Goal: Task Accomplishment & Management: Complete application form

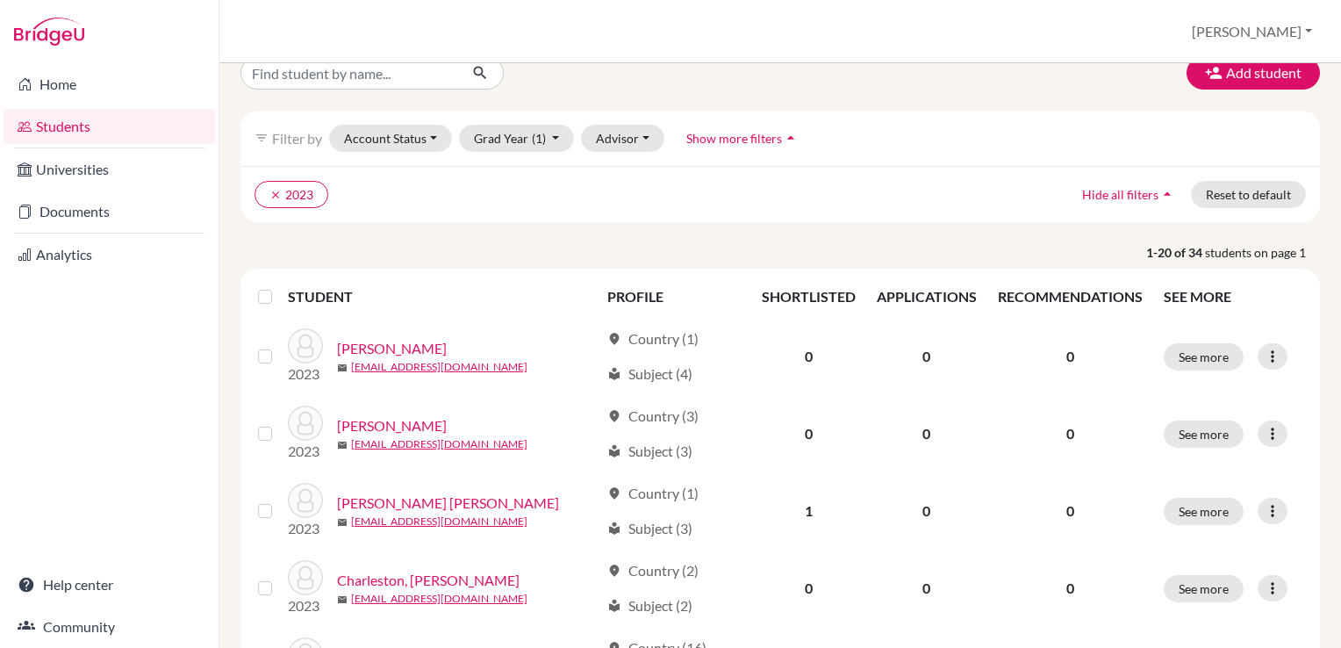
scroll to position [42, 0]
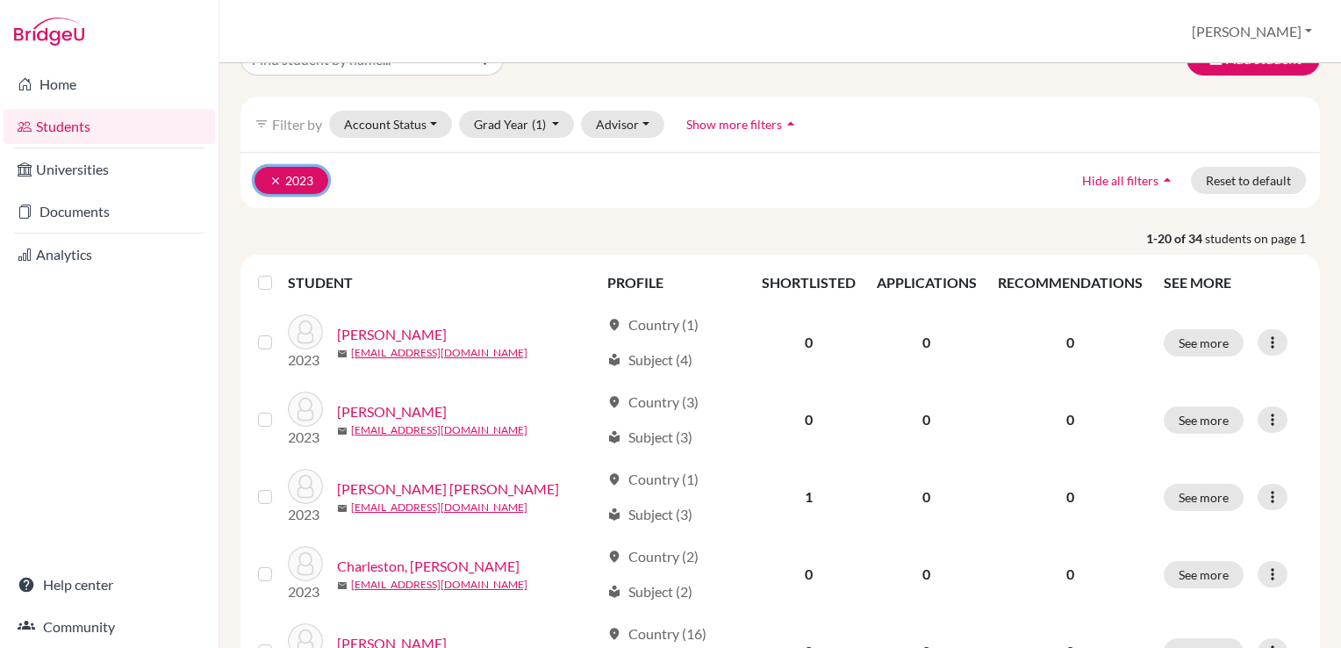
click at [274, 178] on icon "clear" at bounding box center [275, 181] width 12 height 12
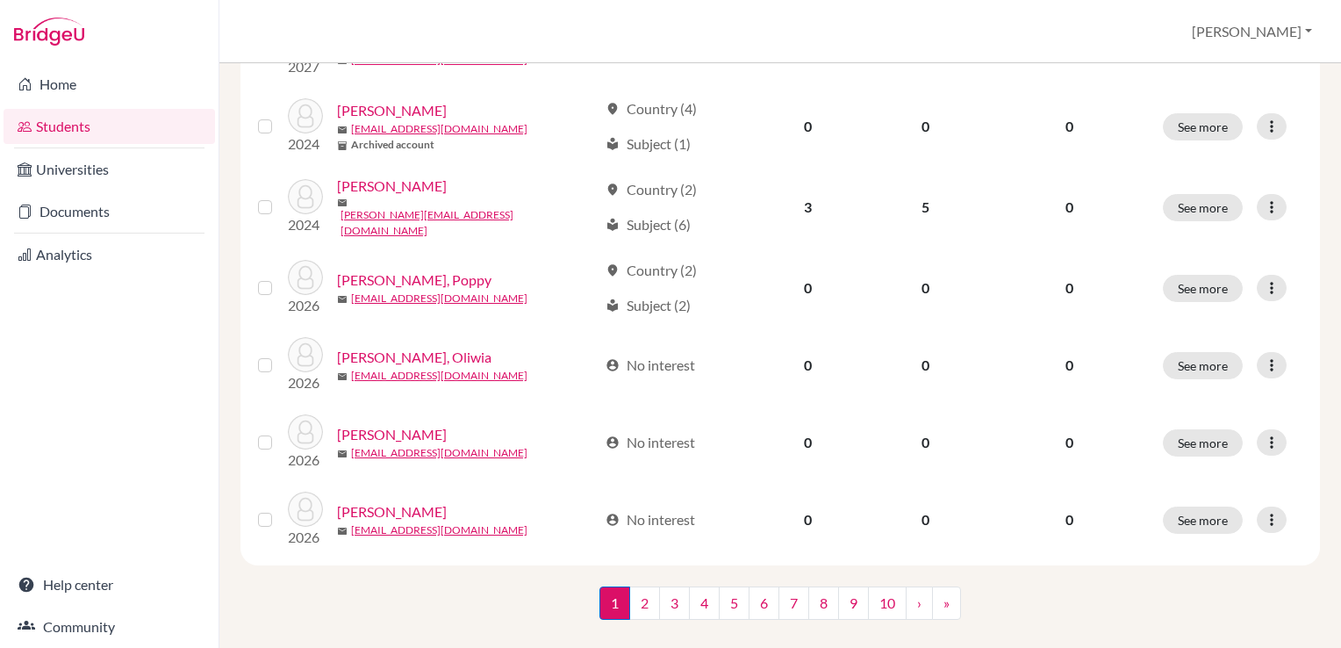
scroll to position [1298, 0]
click at [639, 585] on link "2" at bounding box center [644, 601] width 31 height 33
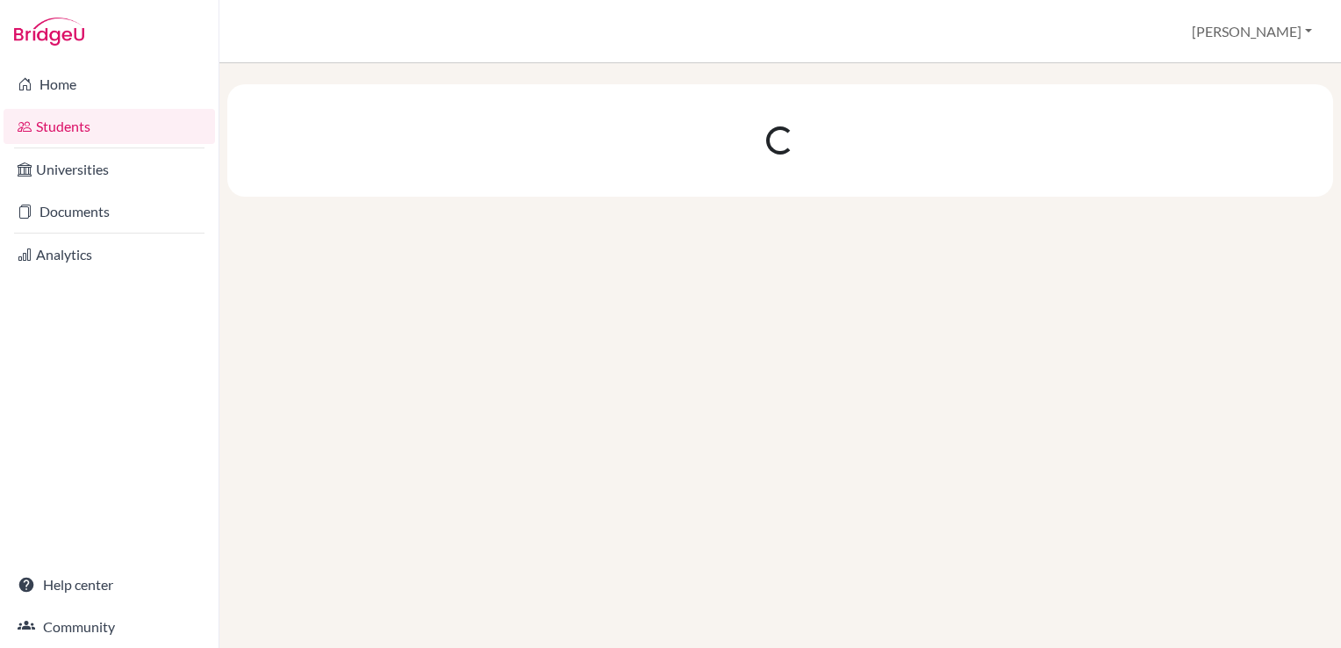
scroll to position [0, 0]
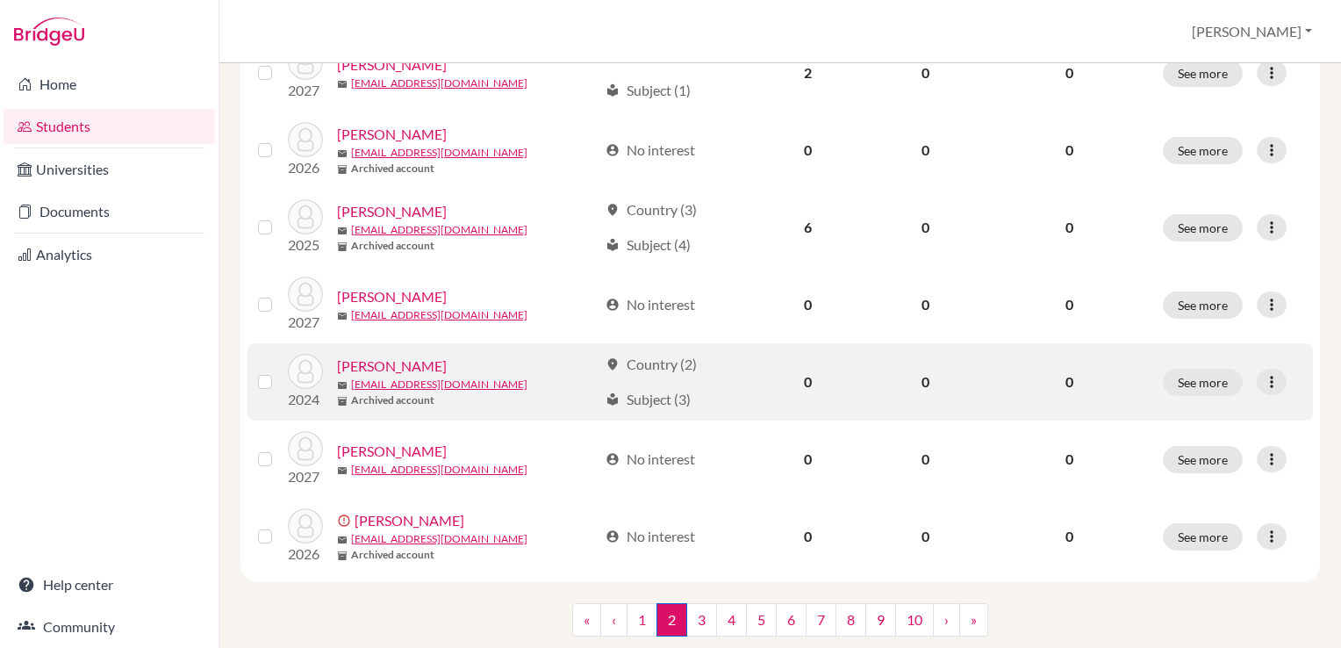
scroll to position [1271, 0]
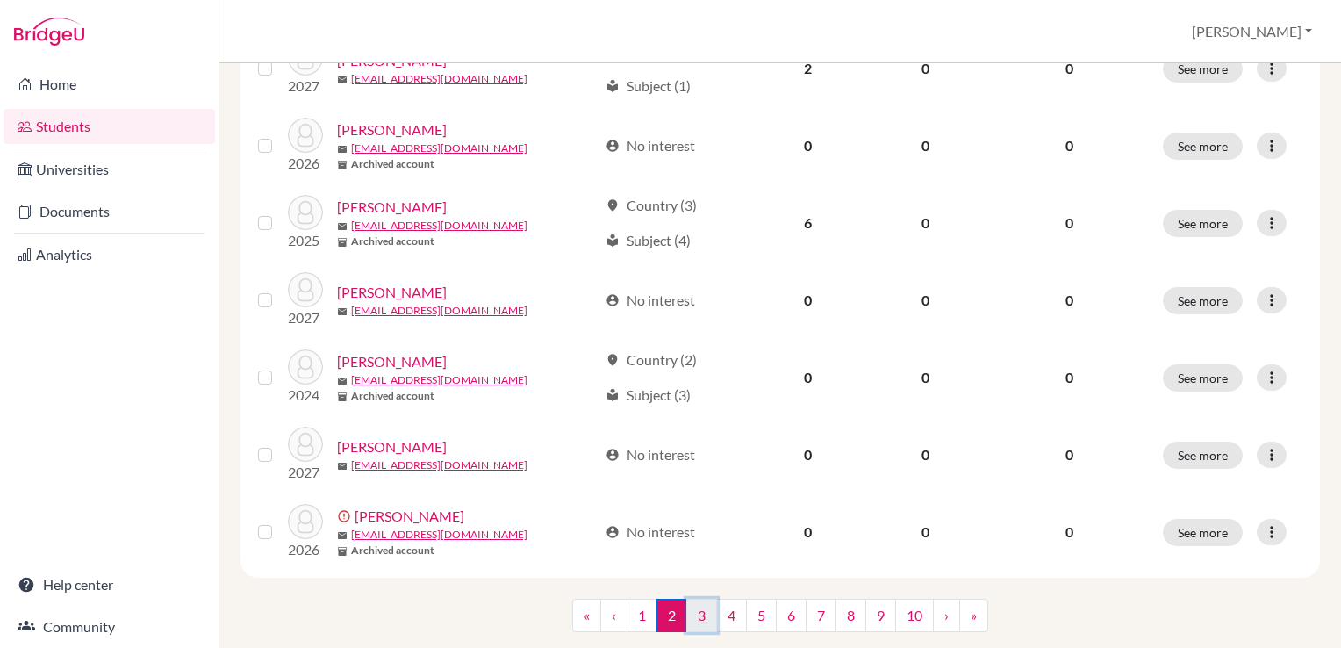
click at [694, 602] on link "3" at bounding box center [701, 615] width 31 height 33
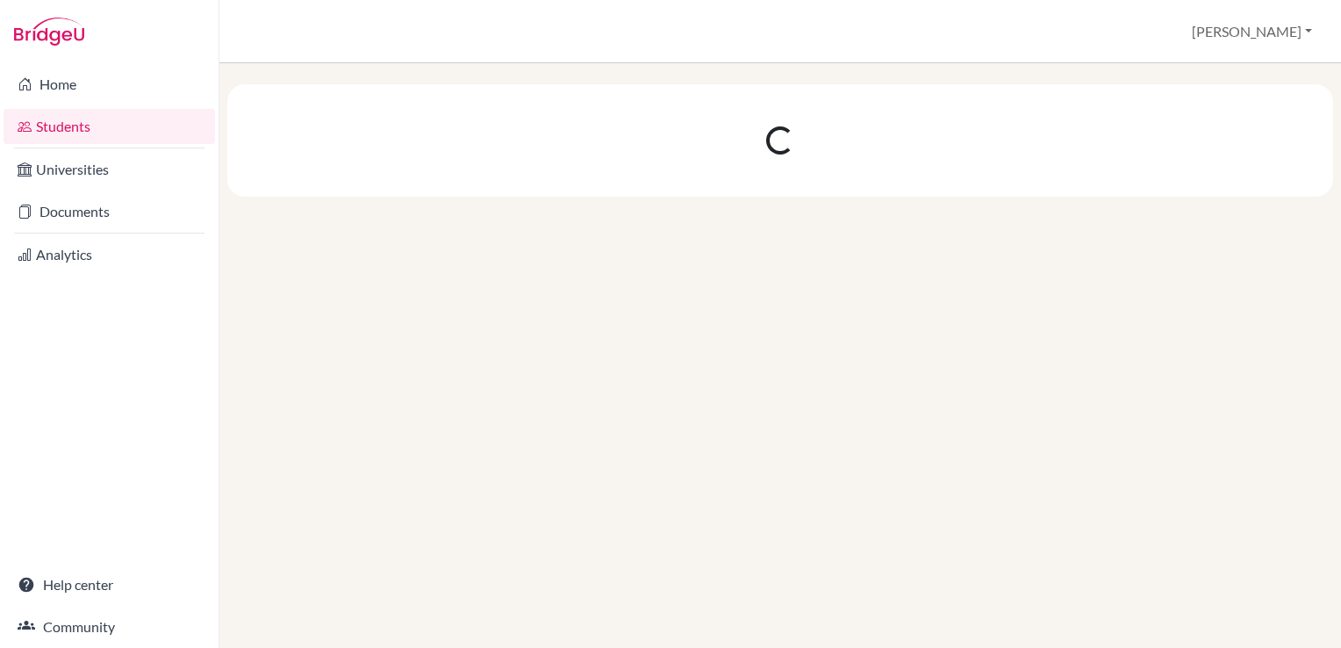
scroll to position [0, 0]
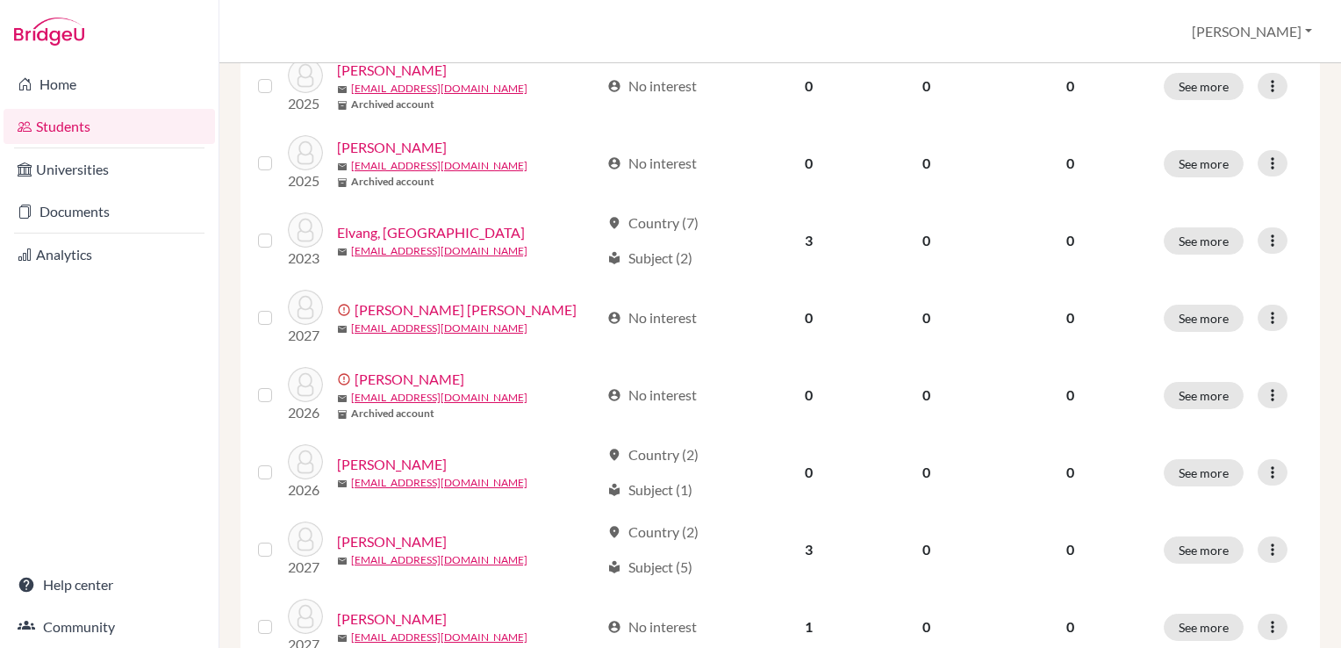
scroll to position [1302, 0]
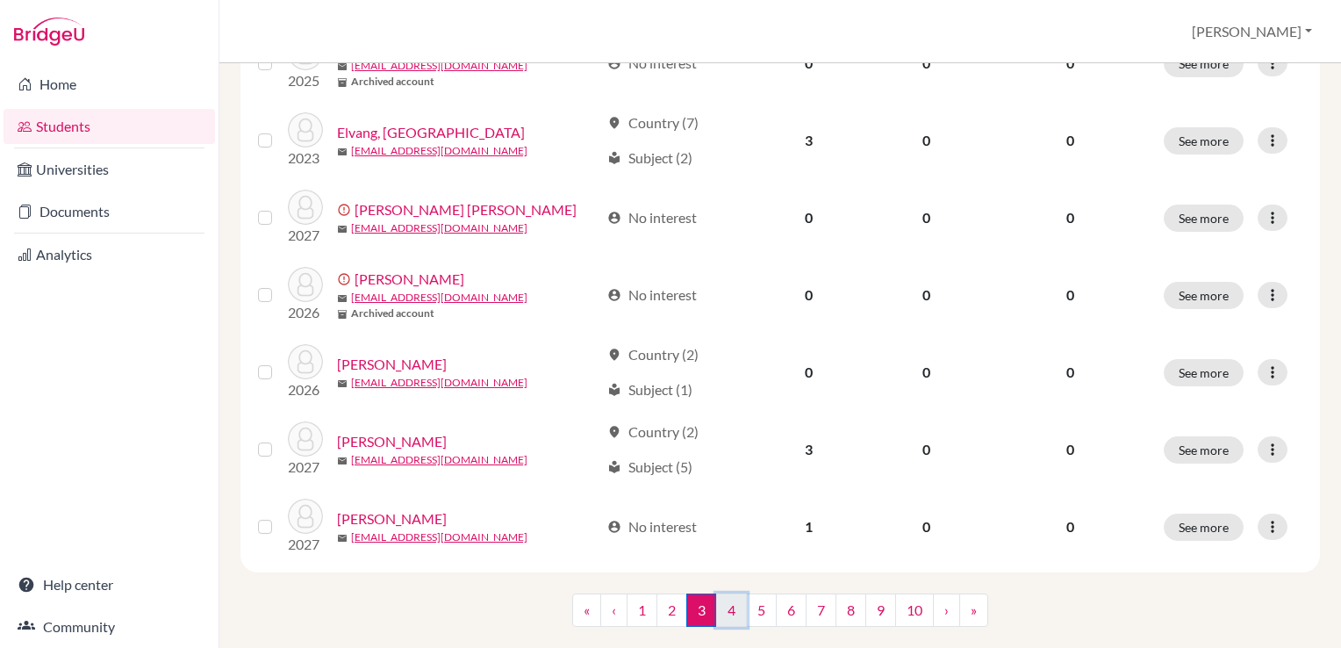
click at [727, 593] on link "4" at bounding box center [731, 609] width 31 height 33
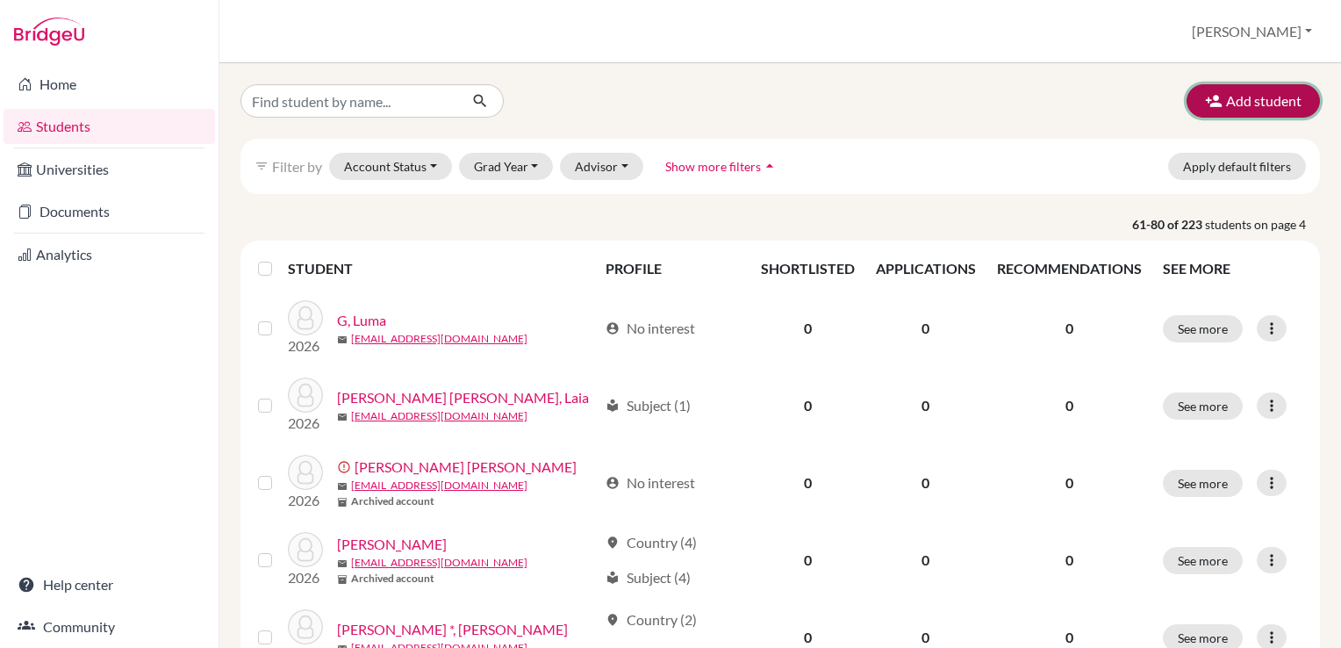
click at [1224, 104] on button "Add student" at bounding box center [1253, 100] width 133 height 33
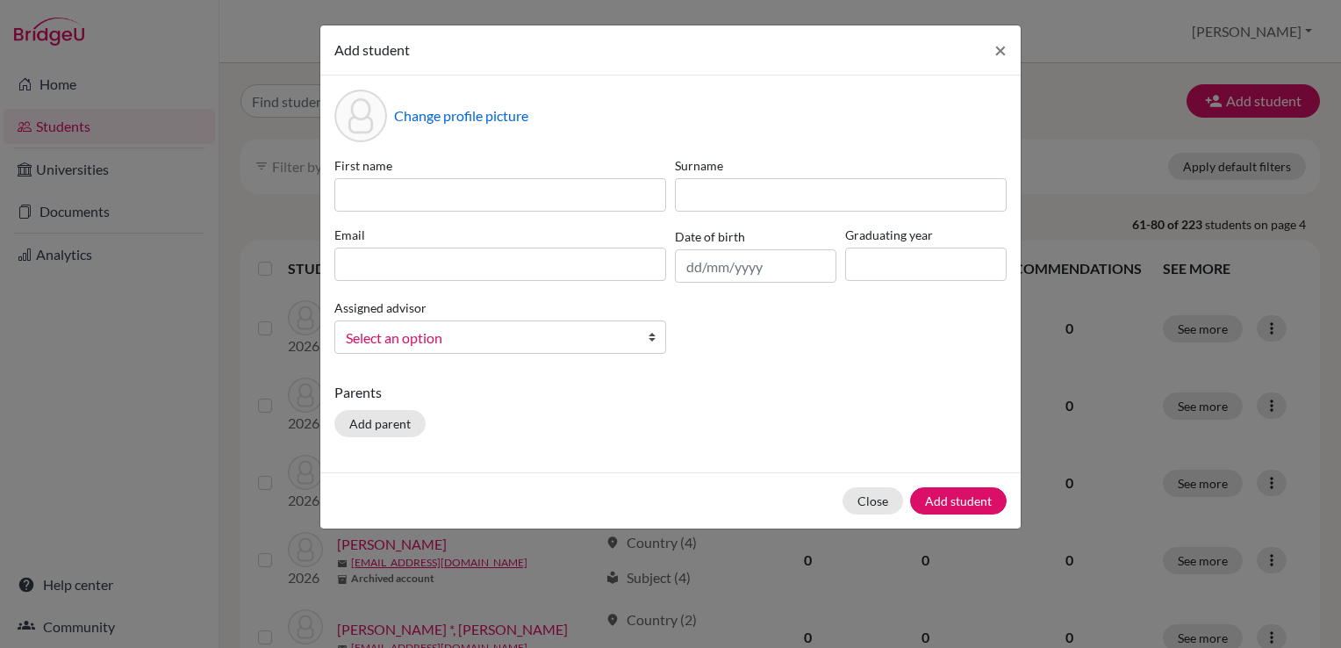
click at [773, 386] on p "Parents" at bounding box center [670, 392] width 672 height 21
click at [997, 55] on span "×" at bounding box center [1000, 49] width 12 height 25
